Goal: Task Accomplishment & Management: Complete application form

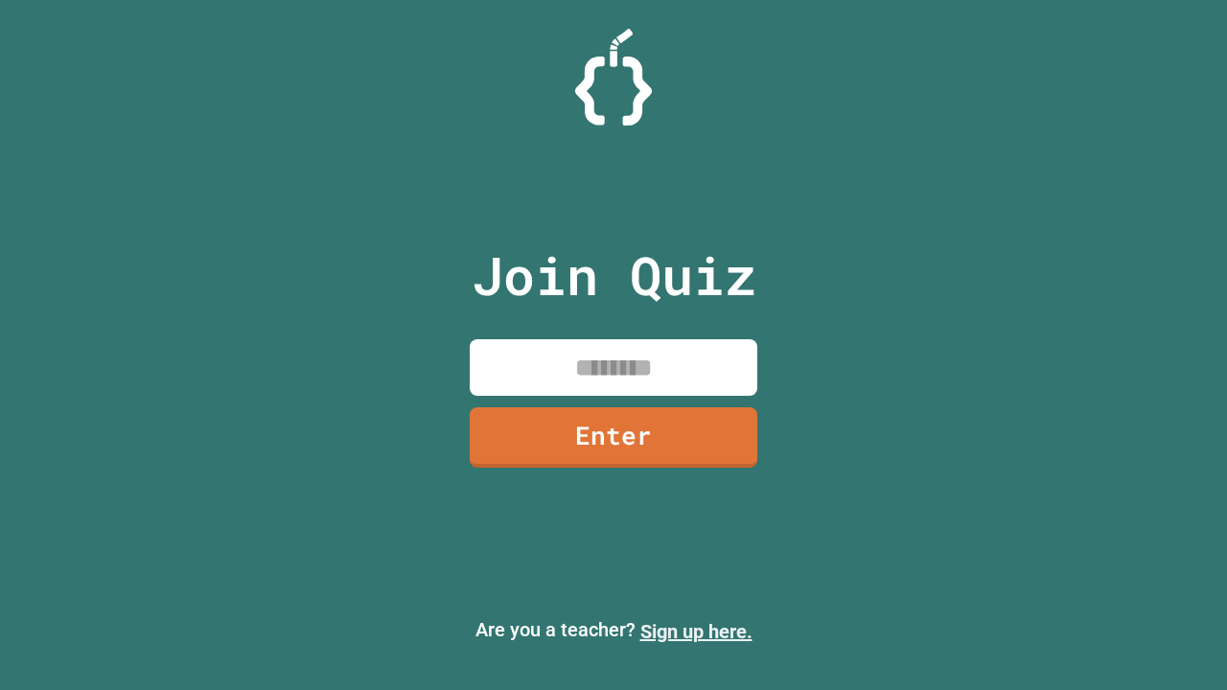
click at [696, 632] on link "Sign up here." at bounding box center [697, 631] width 112 height 23
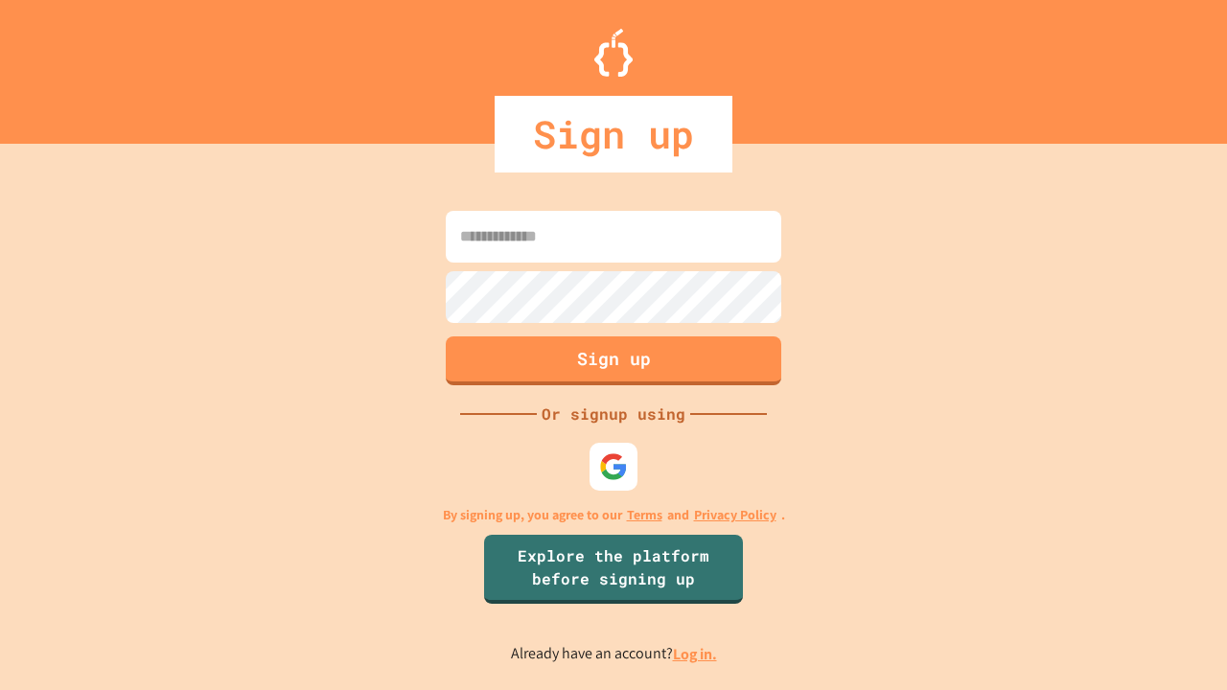
click at [696, 654] on link "Log in." at bounding box center [695, 654] width 44 height 20
